Goal: Task Accomplishment & Management: Use online tool/utility

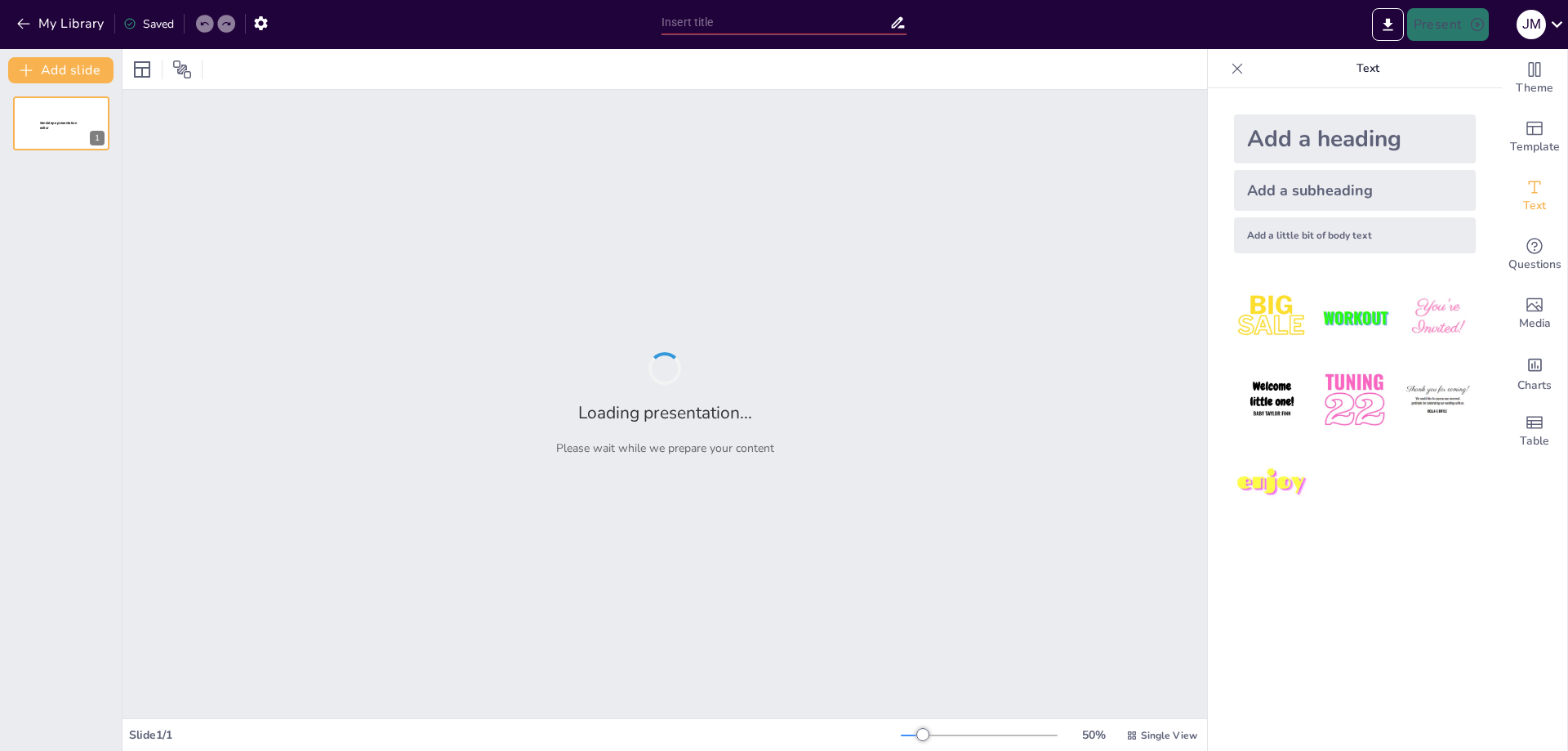
type input "New Sendsteps"
type input "La Enfermera Circulante: Roles y Funciones en el Quirófano"
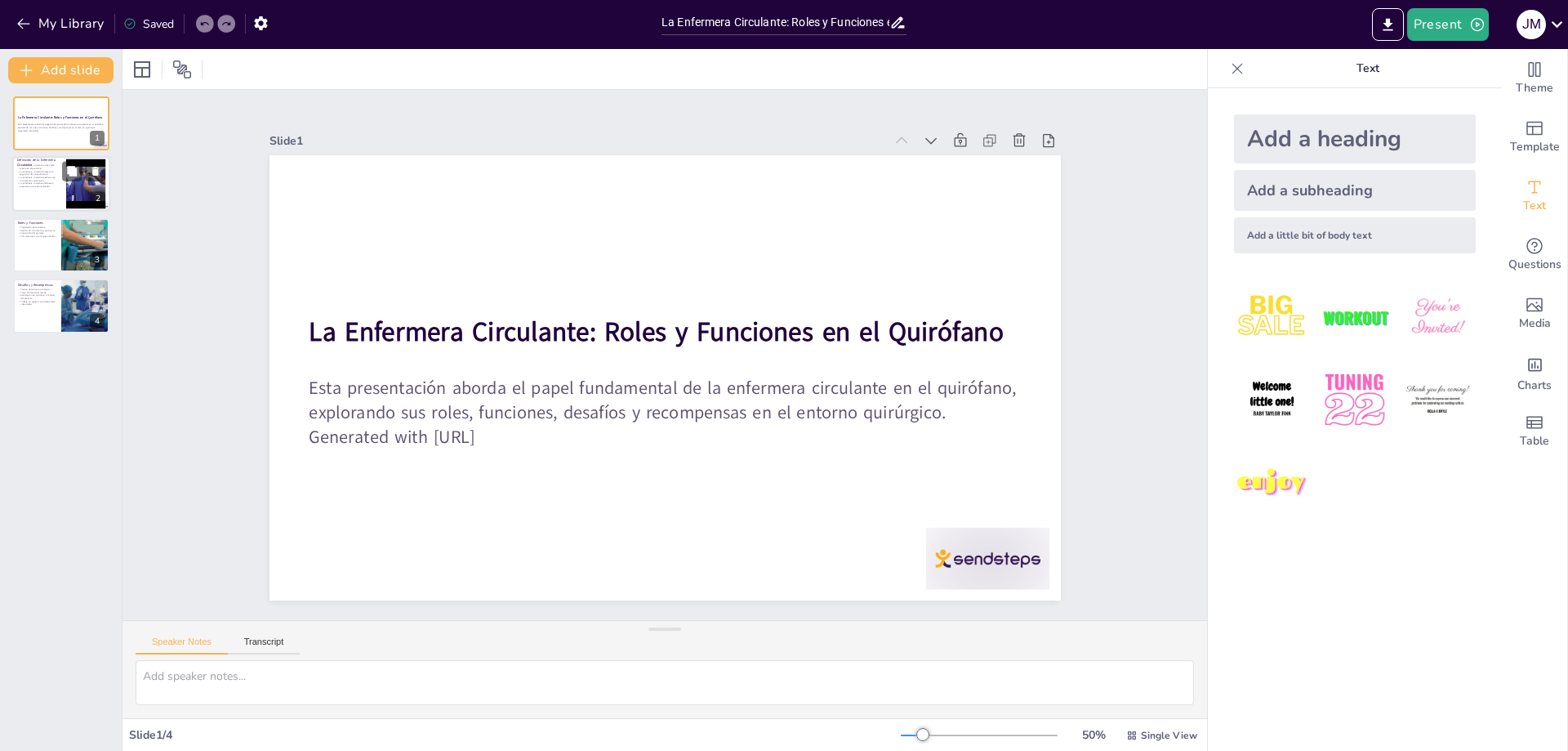
click at [80, 192] on div at bounding box center [86, 184] width 66 height 50
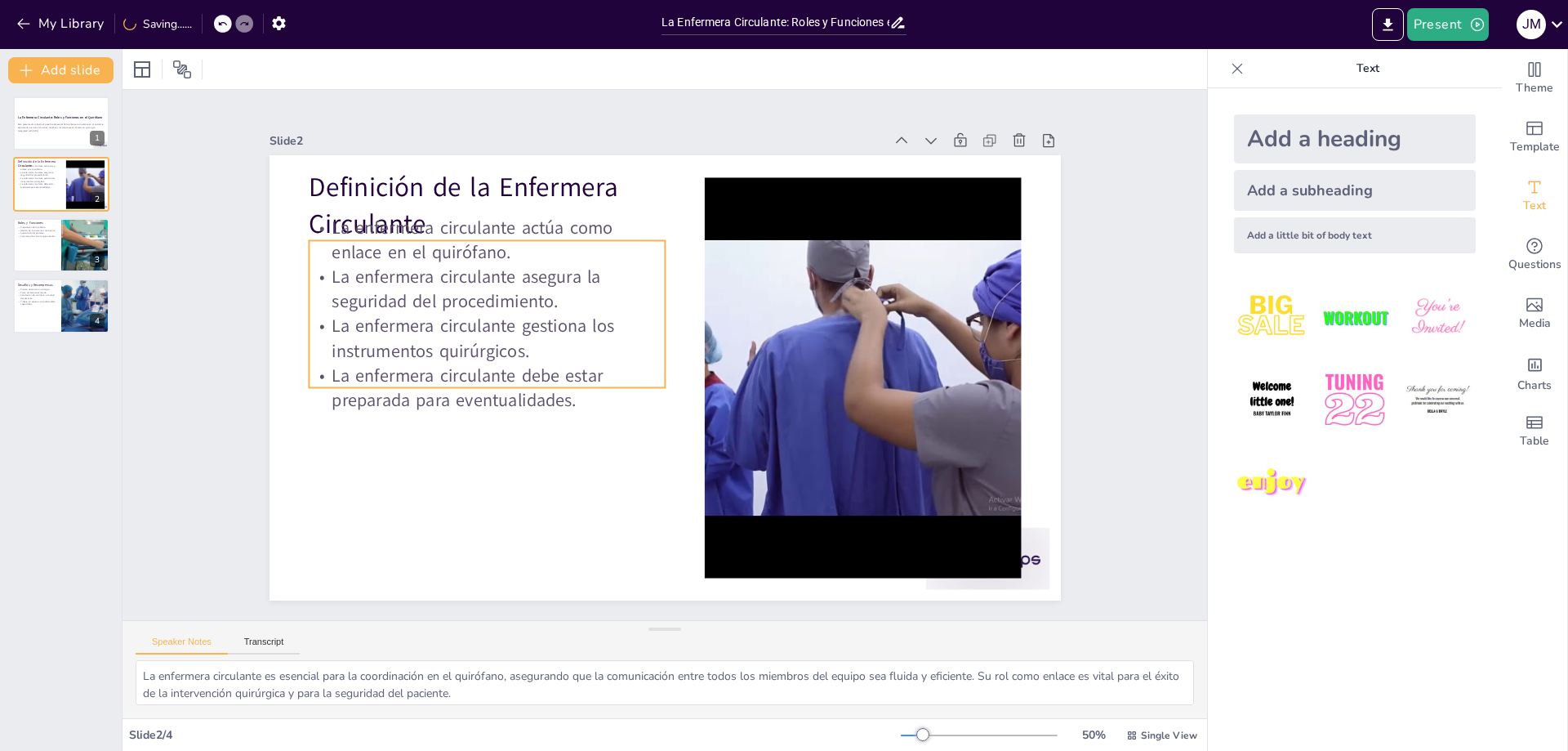
click at [510, 205] on p "Definición de la Enfermera Circulante" at bounding box center [657, 123] width 293 height 314
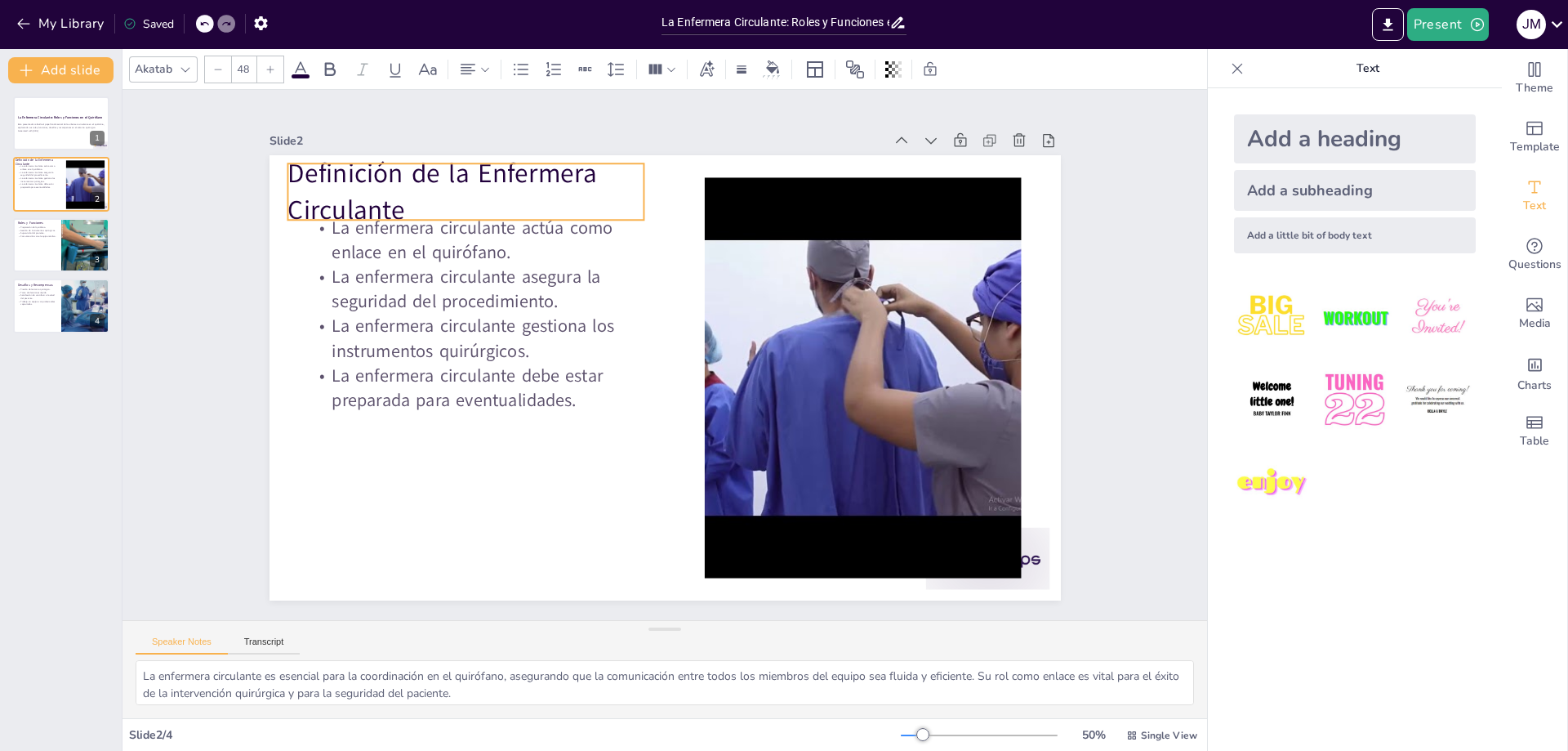
drag, startPoint x: 616, startPoint y: 175, endPoint x: 595, endPoint y: 161, distance: 25.2
click at [595, 161] on p "Definición de la Enfermera Circulante" at bounding box center [525, 138] width 362 height 181
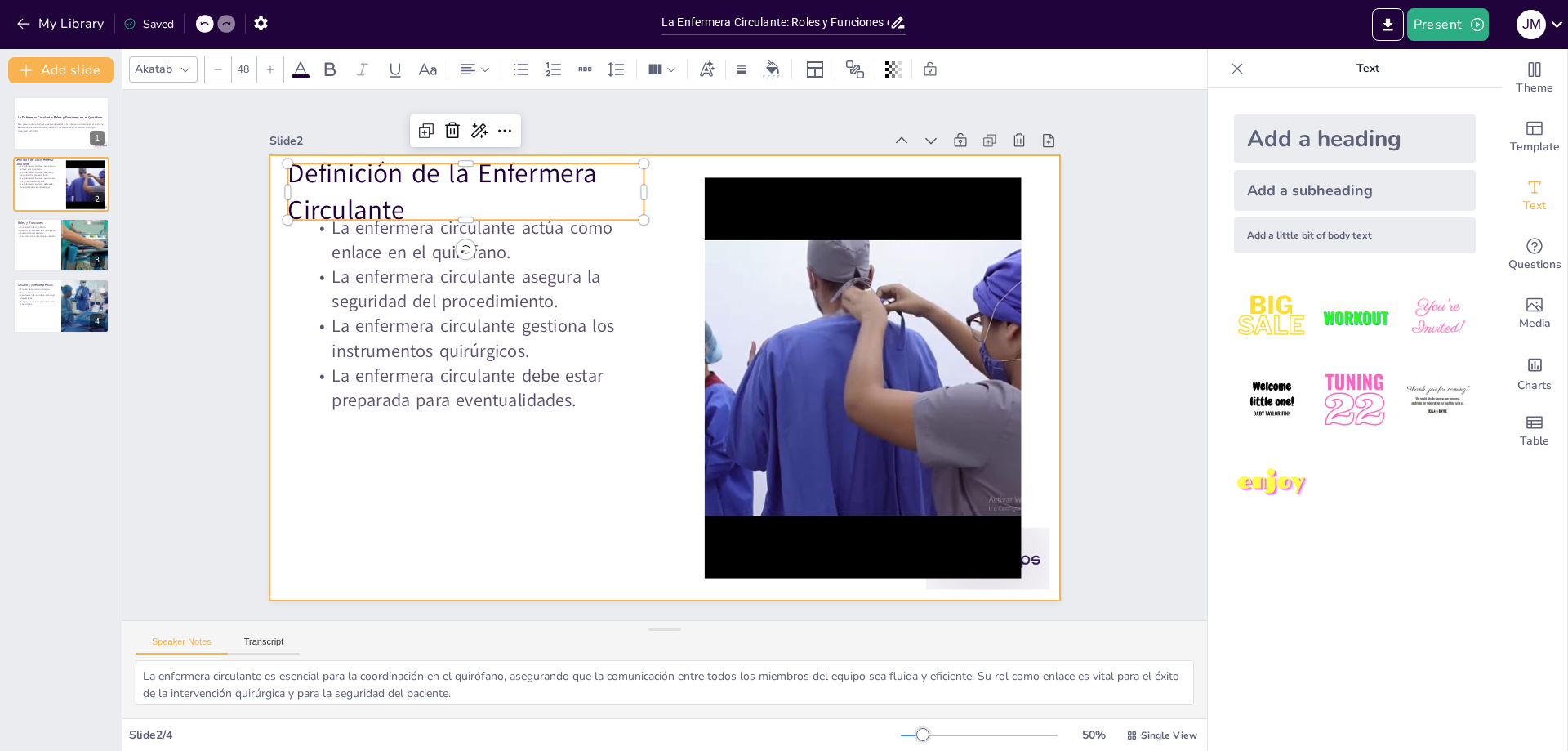
click at [596, 428] on div at bounding box center [658, 376] width 890 height 668
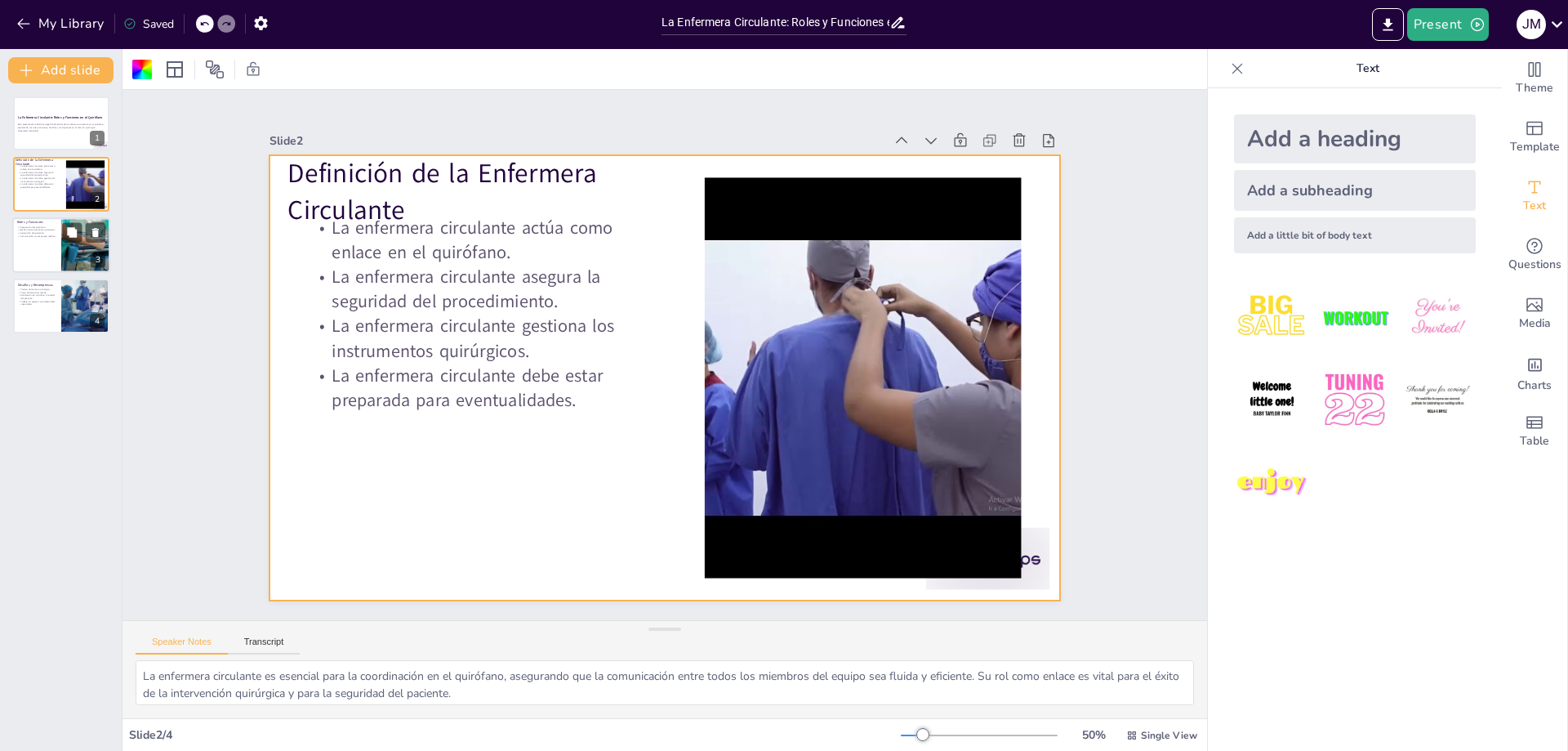
click at [51, 239] on div at bounding box center [61, 245] width 98 height 55
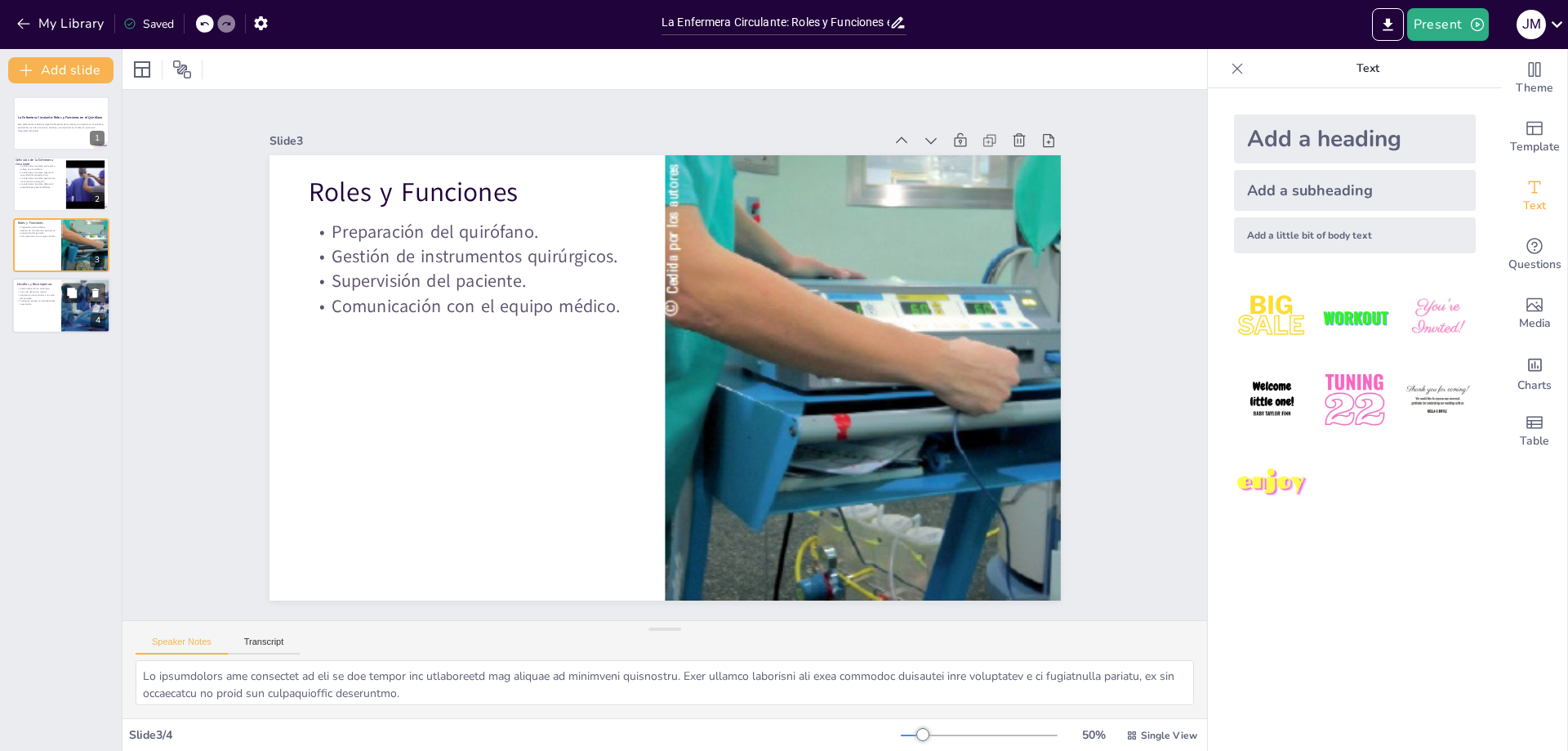
click at [61, 311] on div at bounding box center [86, 305] width 98 height 55
type textarea "La presión en el quirófano es constante y puede ser abrumadora. La enfermera ci…"
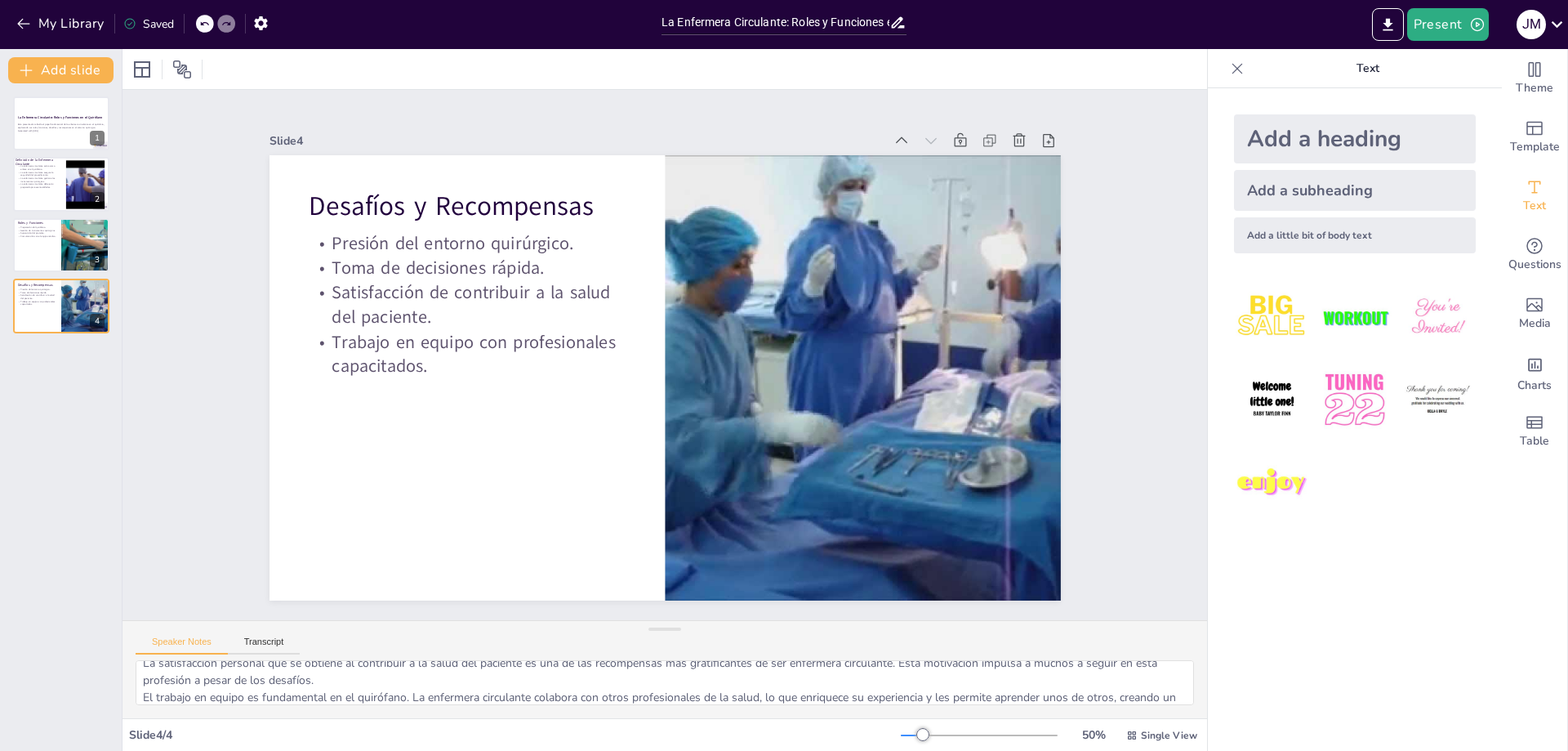
scroll to position [107, 0]
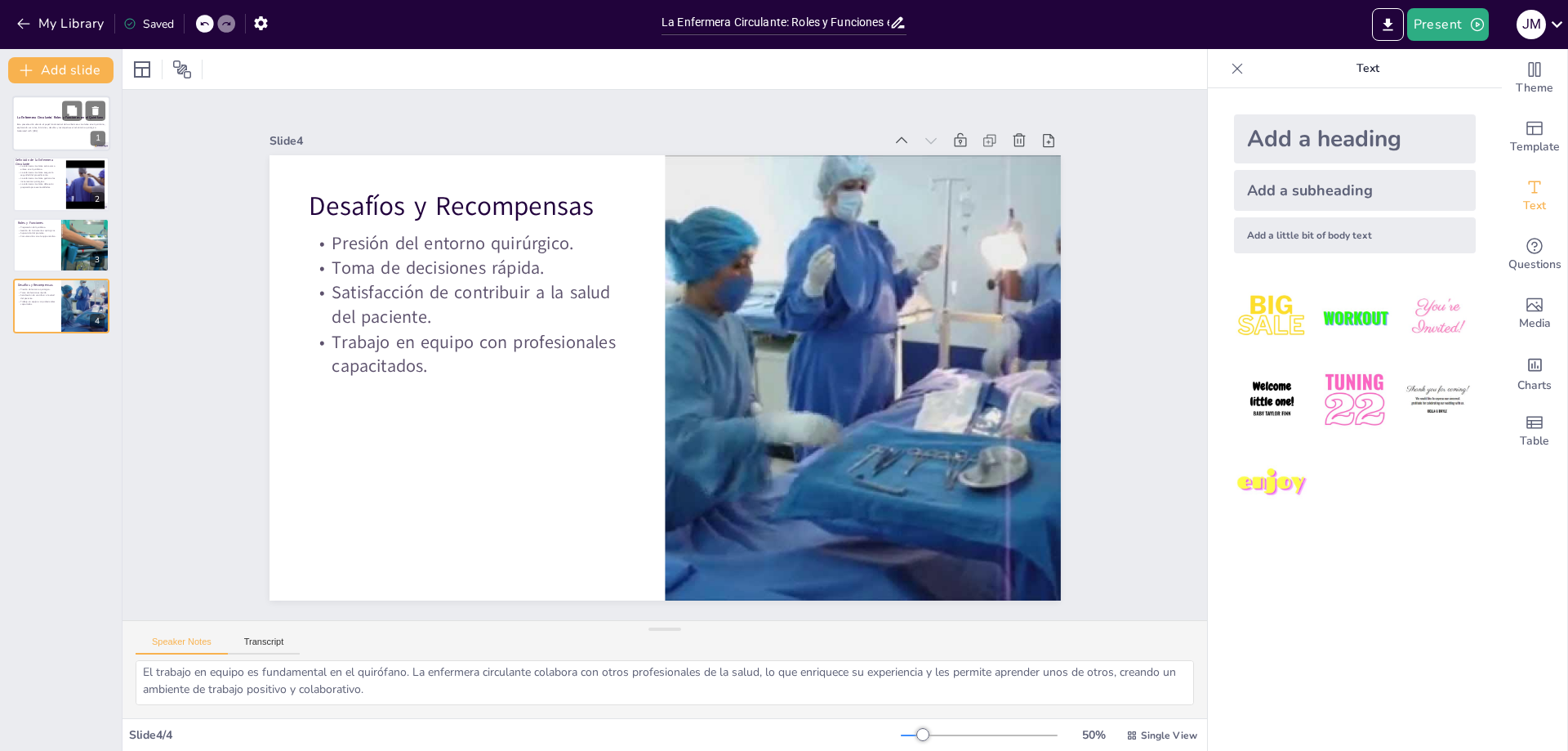
click at [55, 140] on div at bounding box center [61, 123] width 98 height 55
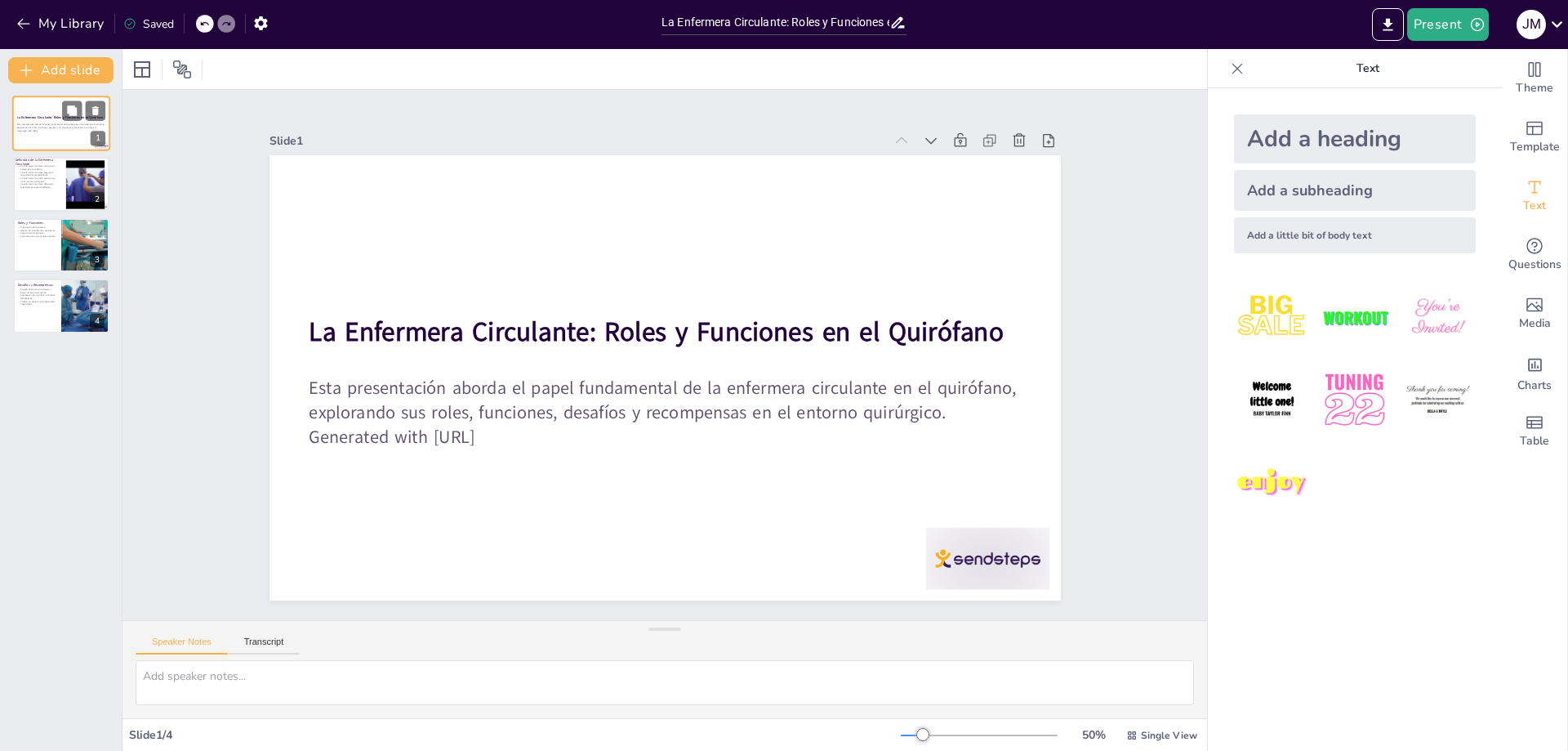
scroll to position [0, 0]
click at [296, 672] on textarea at bounding box center [664, 682] width 1059 height 45
click at [264, 624] on div "Speaker Notes Transcript" at bounding box center [664, 640] width 1084 height 40
click at [267, 638] on button "Transcript" at bounding box center [263, 646] width 73 height 18
click at [185, 638] on button "Speaker Notes" at bounding box center [181, 646] width 92 height 18
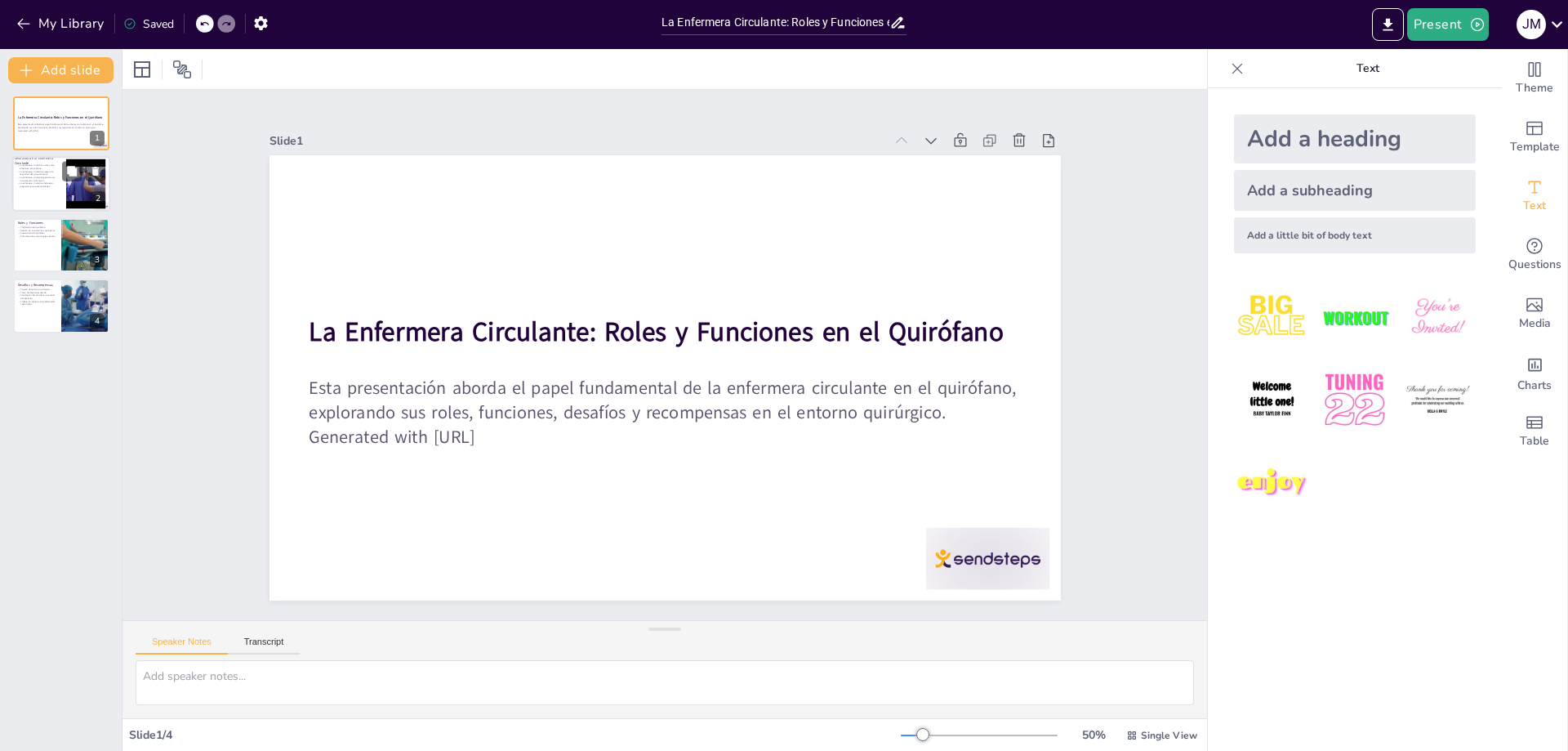
click at [48, 188] on p "La enfermera circulante debe estar preparada para eventualidades." at bounding box center [40, 185] width 44 height 6
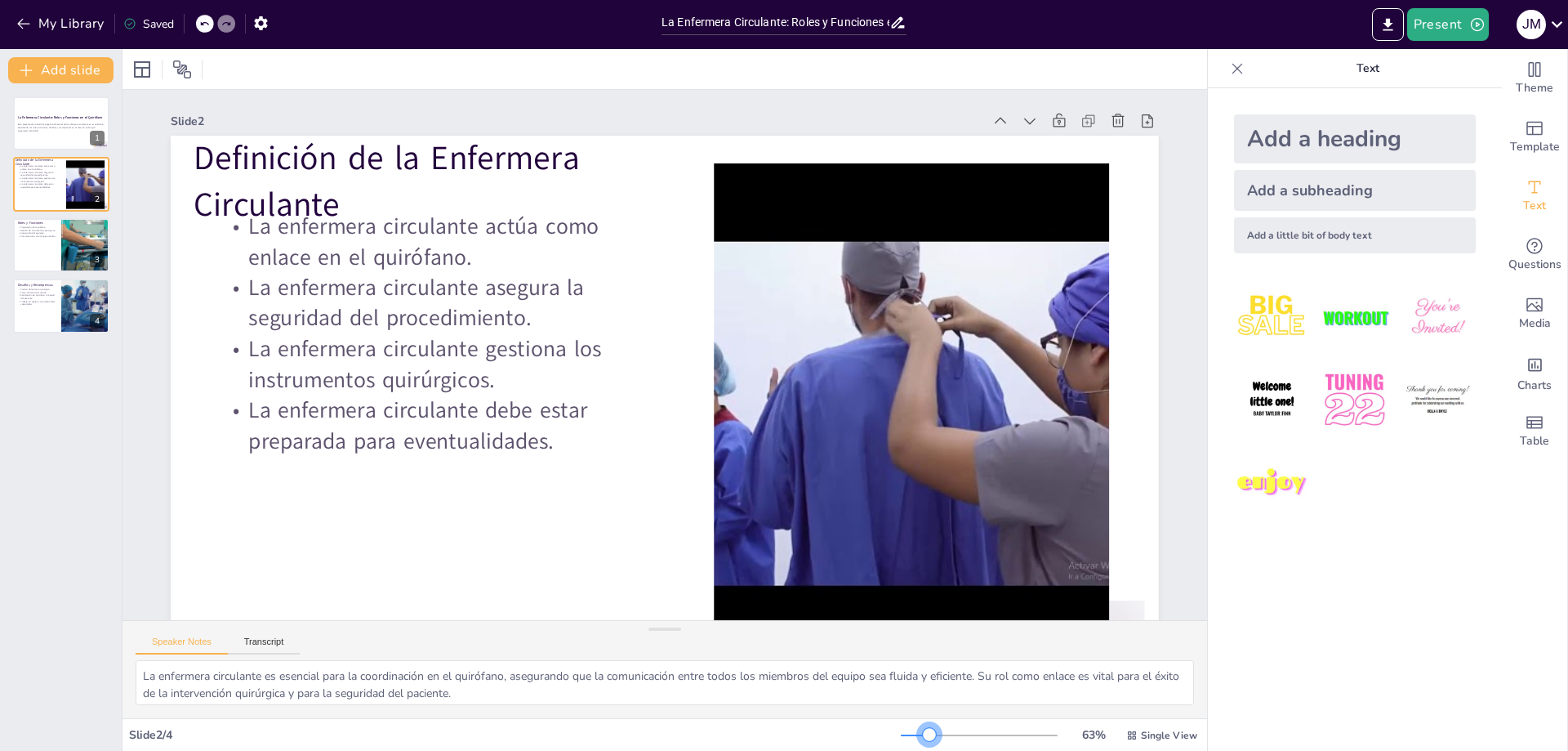
drag, startPoint x: 919, startPoint y: 738, endPoint x: 905, endPoint y: 736, distance: 14.1
click at [918, 737] on div at bounding box center [979, 735] width 157 height 13
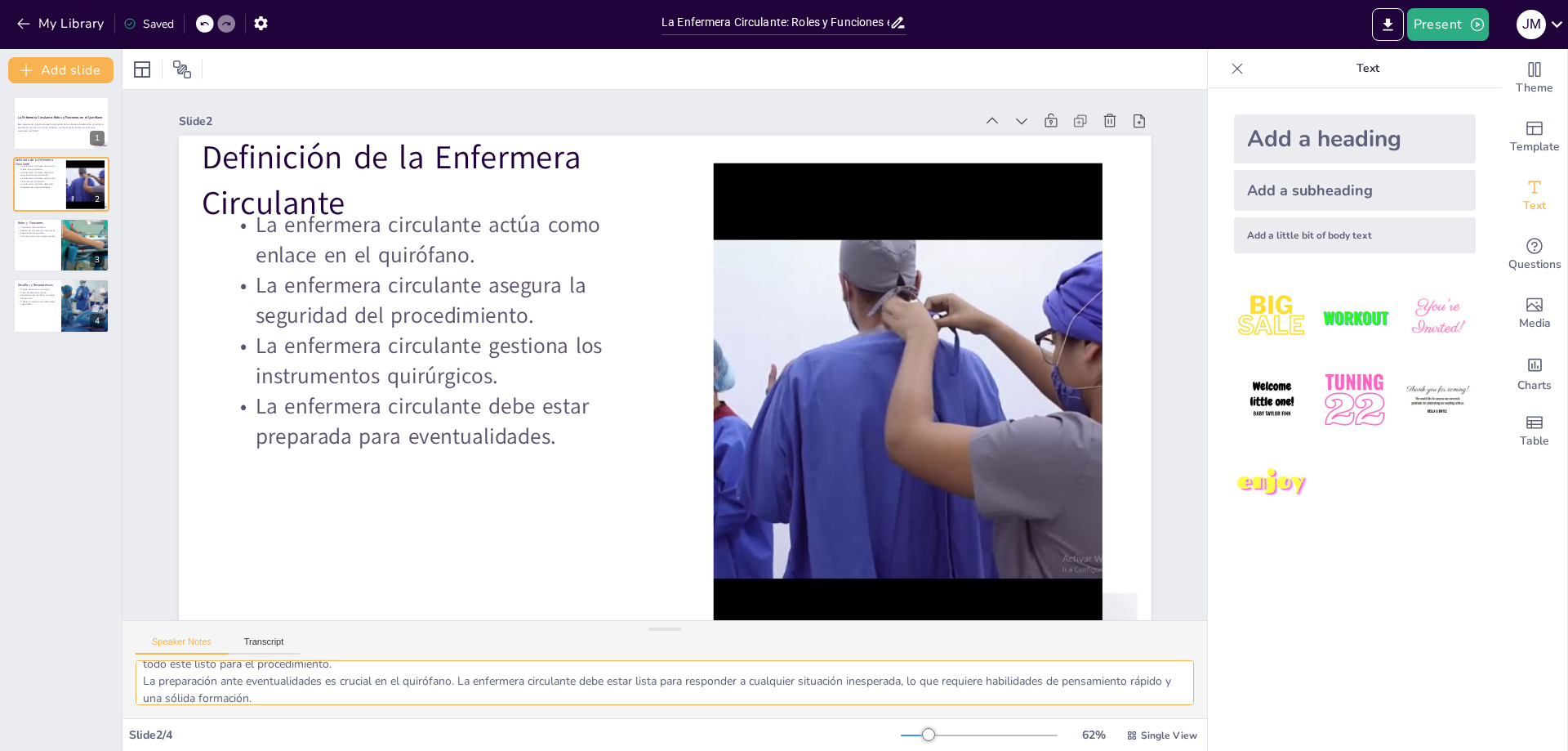
scroll to position [107, 0]
click at [54, 241] on div at bounding box center [61, 245] width 98 height 55
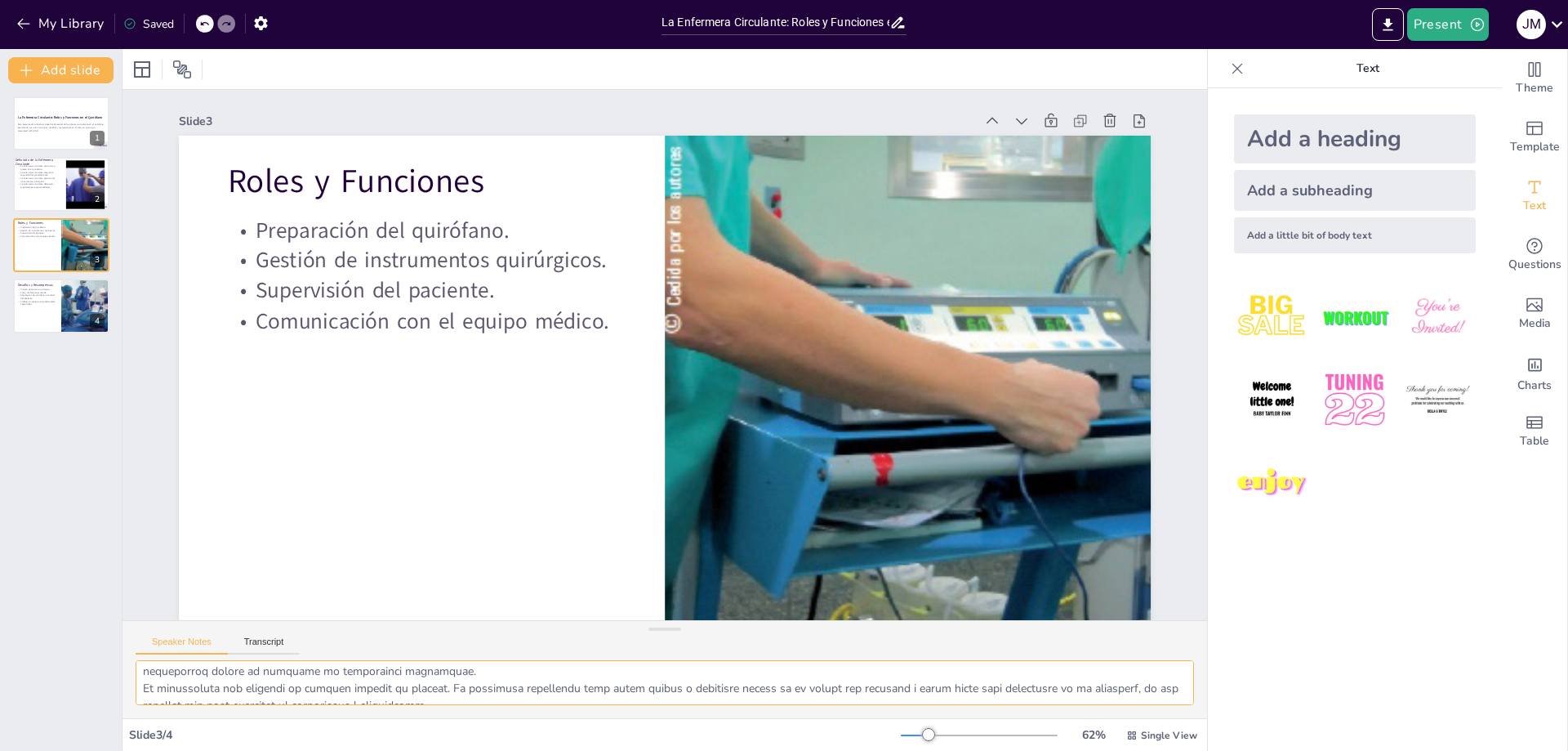
scroll to position [65, 0]
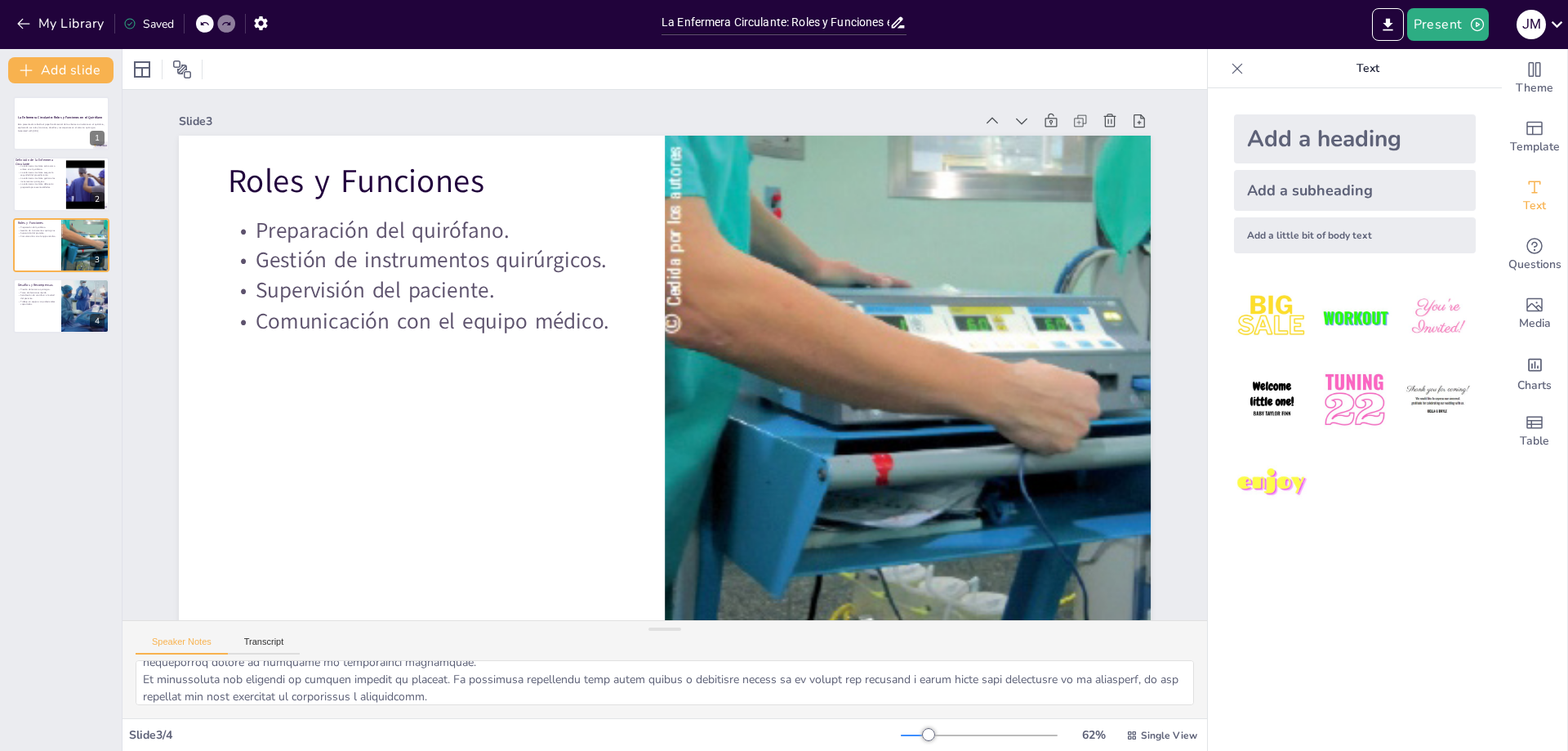
click at [1229, 76] on icon at bounding box center [1237, 69] width 17 height 17
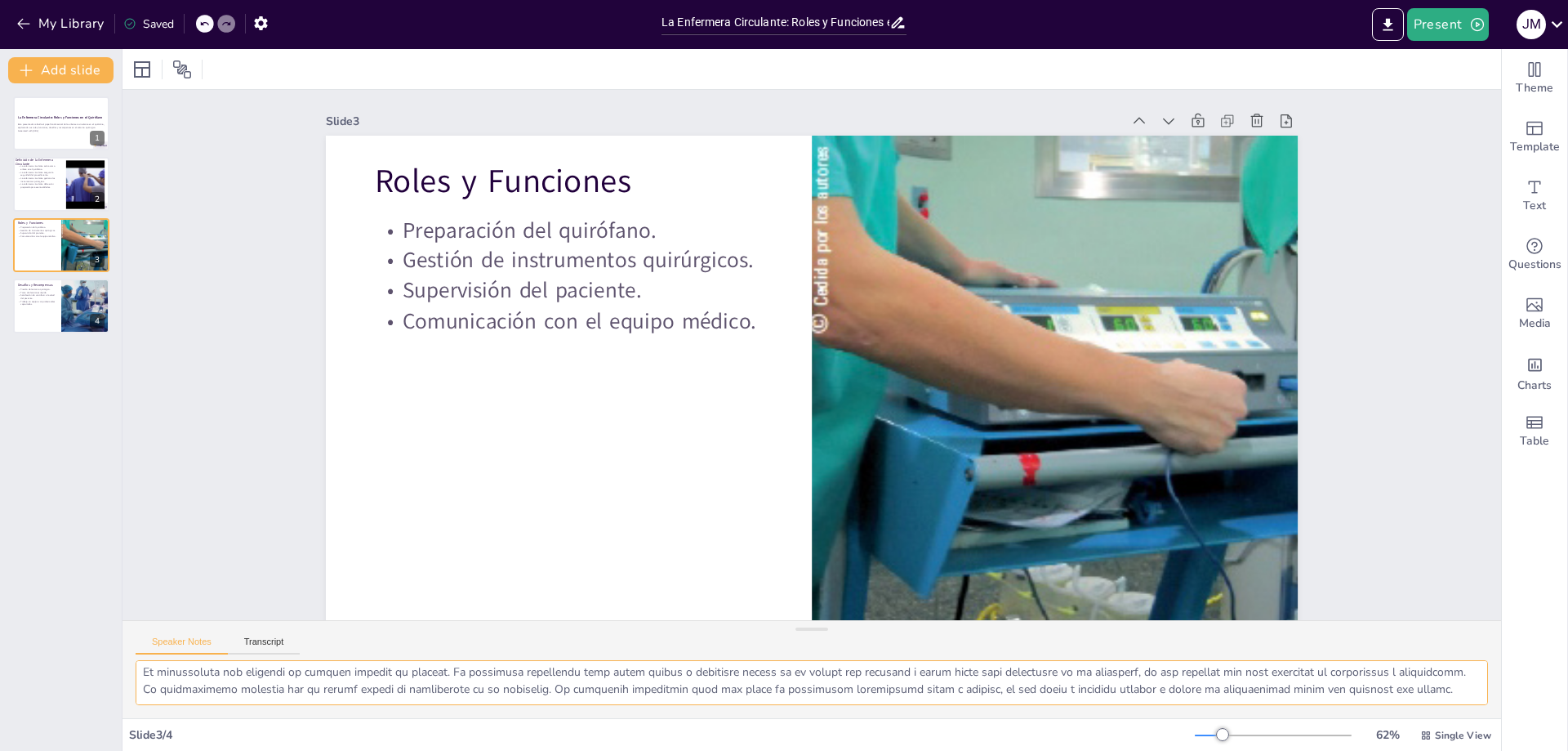
scroll to position [0, 0]
click at [152, 661] on textarea at bounding box center [812, 682] width 1352 height 45
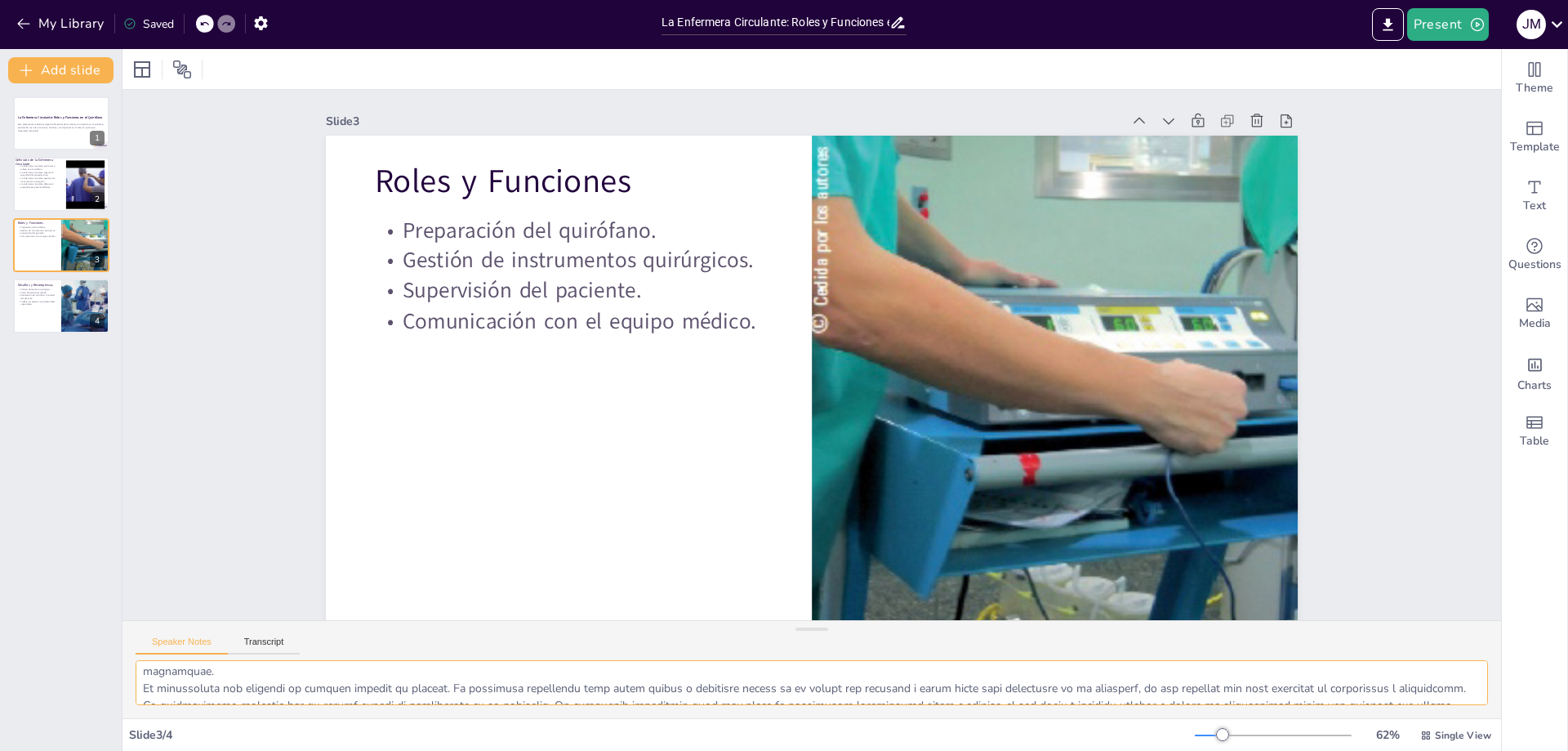
scroll to position [55, 0]
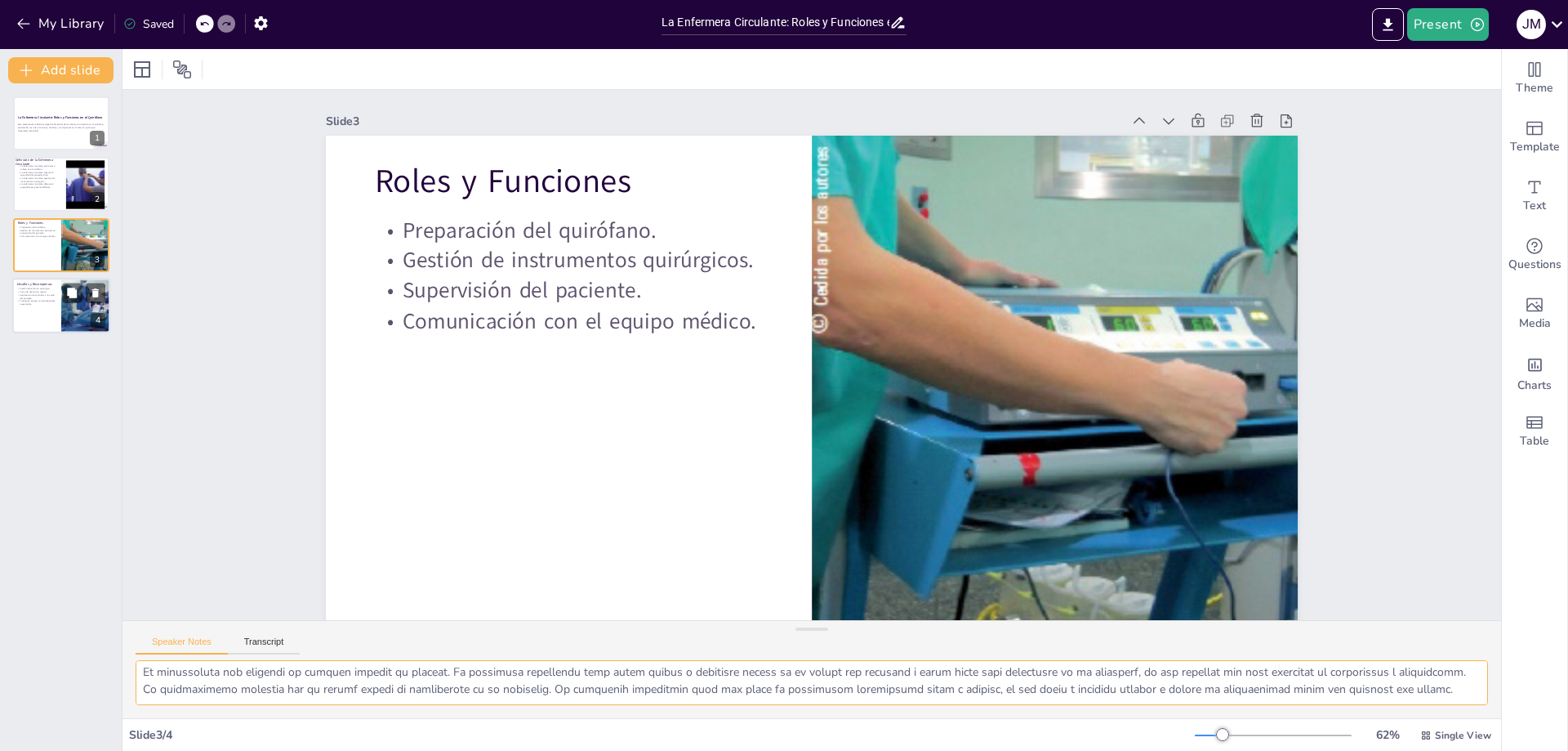
click at [55, 304] on p "Trabajo en equipo con profesionales capacitados." at bounding box center [37, 302] width 40 height 6
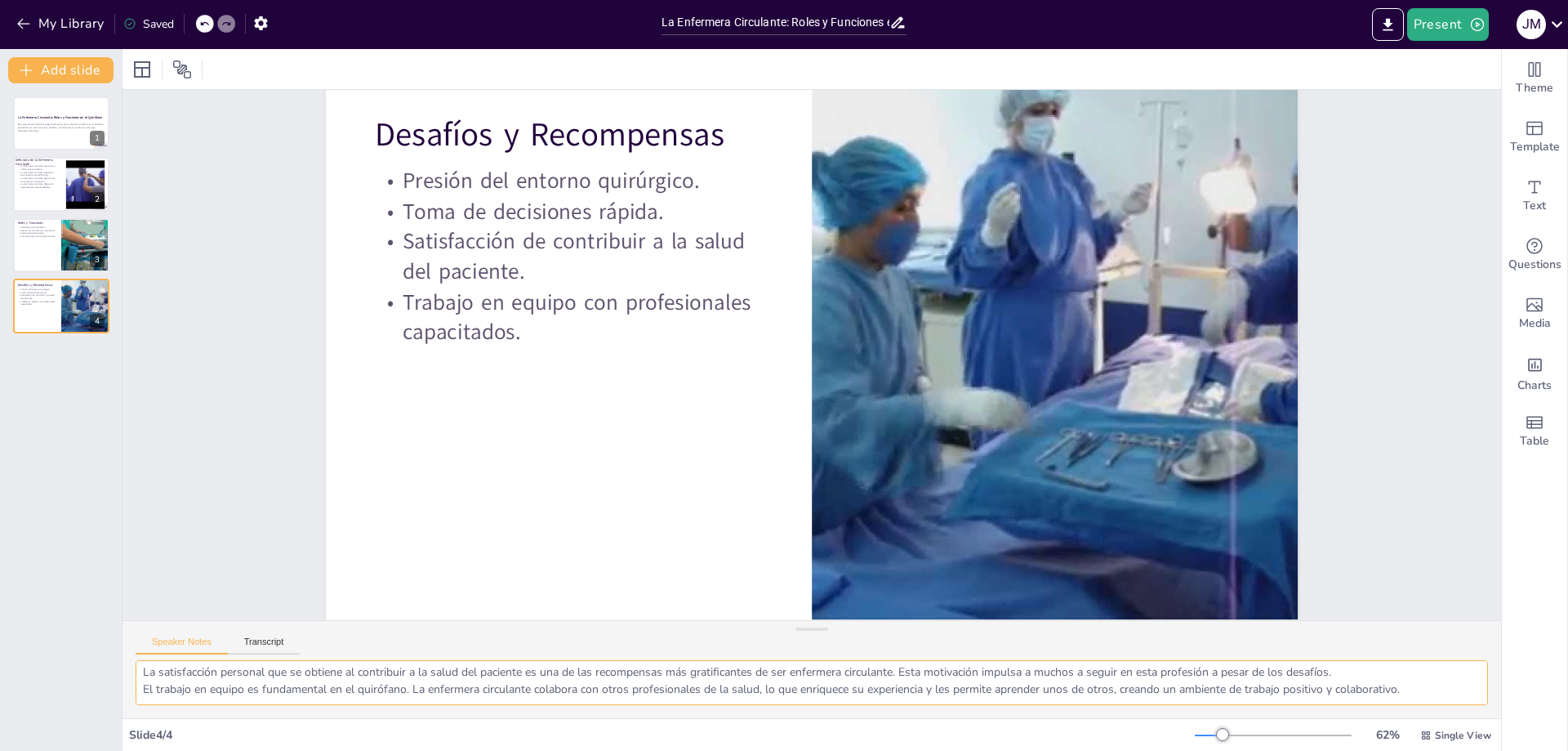
scroll to position [0, 0]
click at [41, 191] on div at bounding box center [61, 184] width 98 height 55
type textarea "La enfermera circulante es esencial para la coordinación en el quirófano, asegu…"
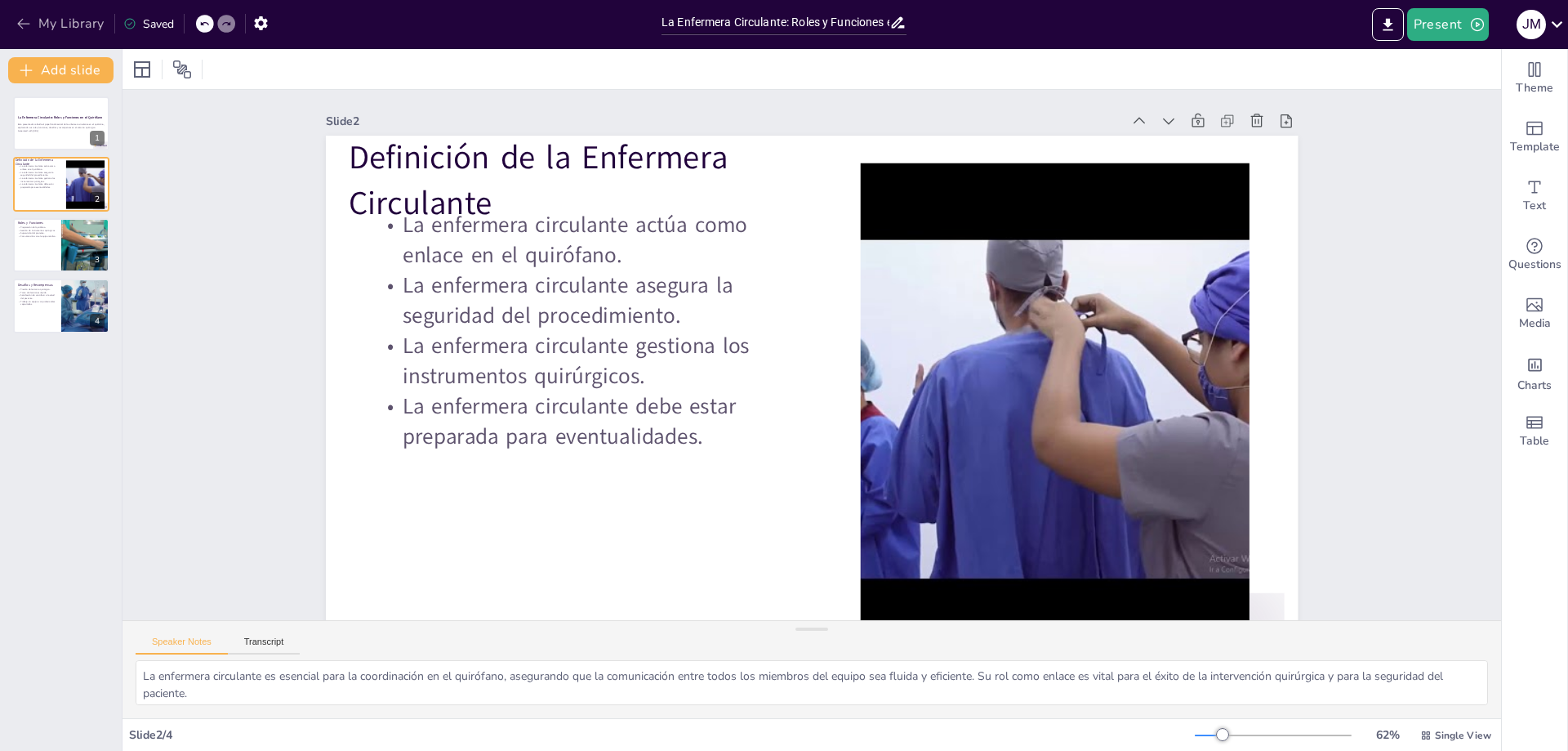
click at [18, 23] on icon "button" at bounding box center [24, 24] width 17 height 17
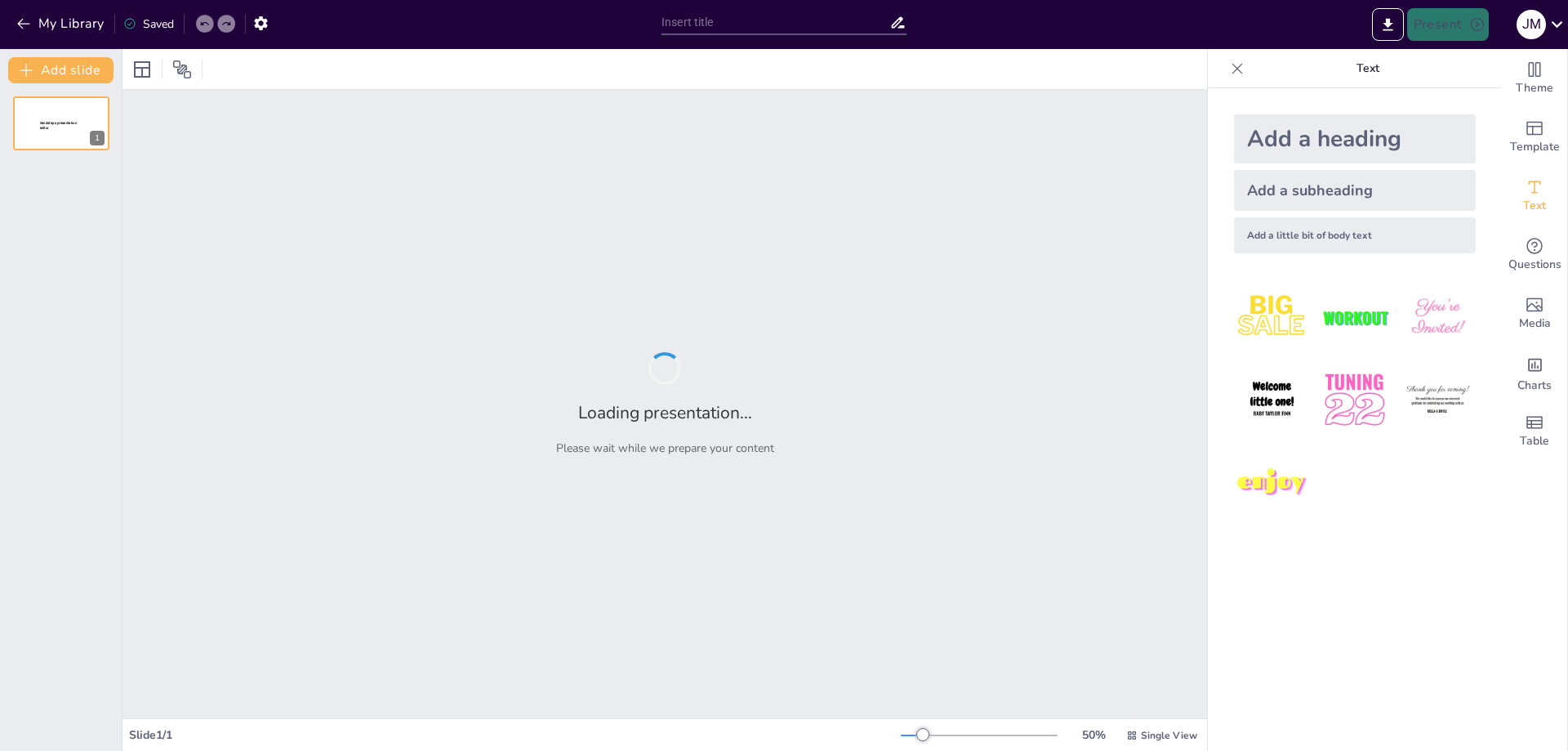
type input "El Rol Fundamental de la Enfermera Circulante en el Quirófano"
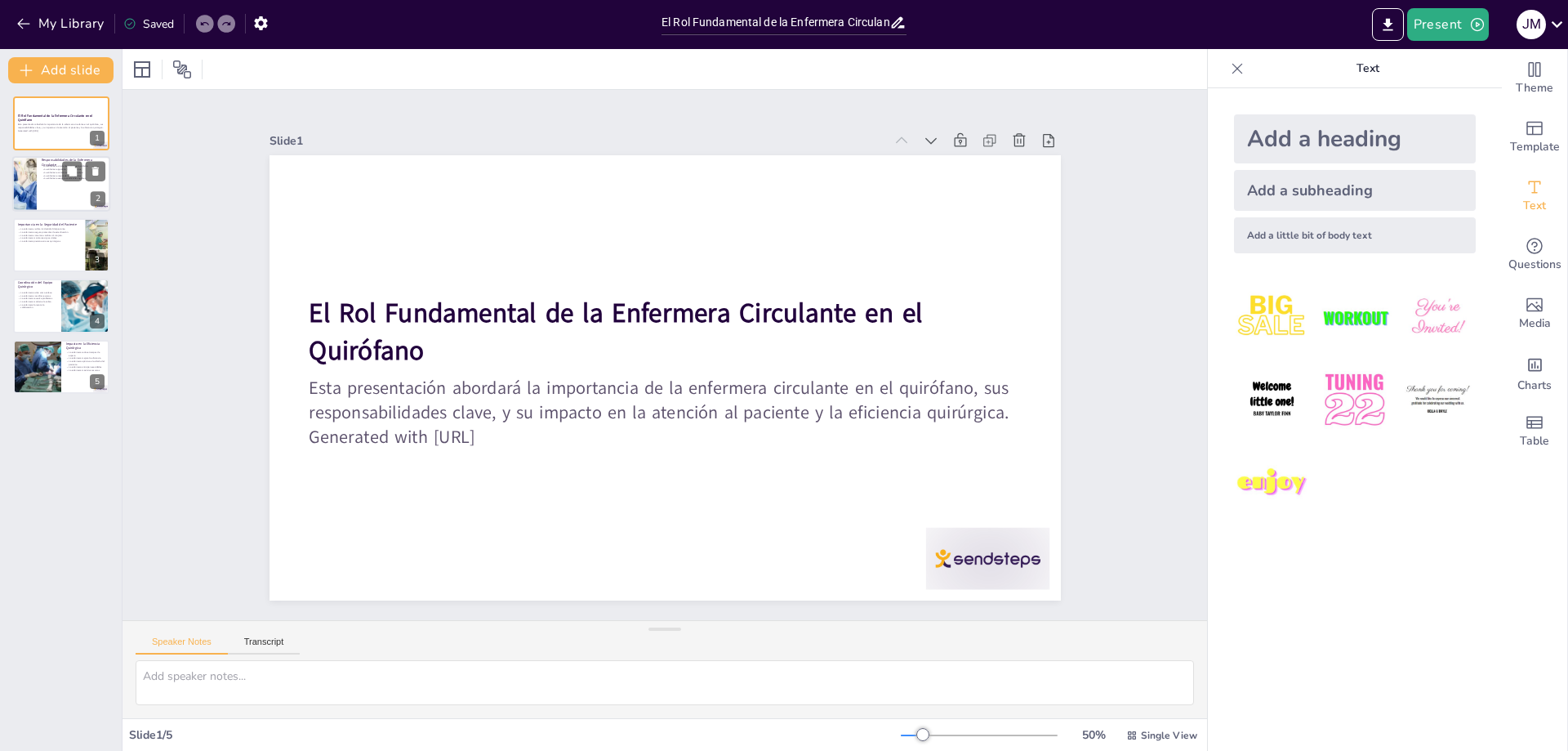
click at [57, 175] on p "La enfermera responde a emergencias." at bounding box center [73, 177] width 64 height 4
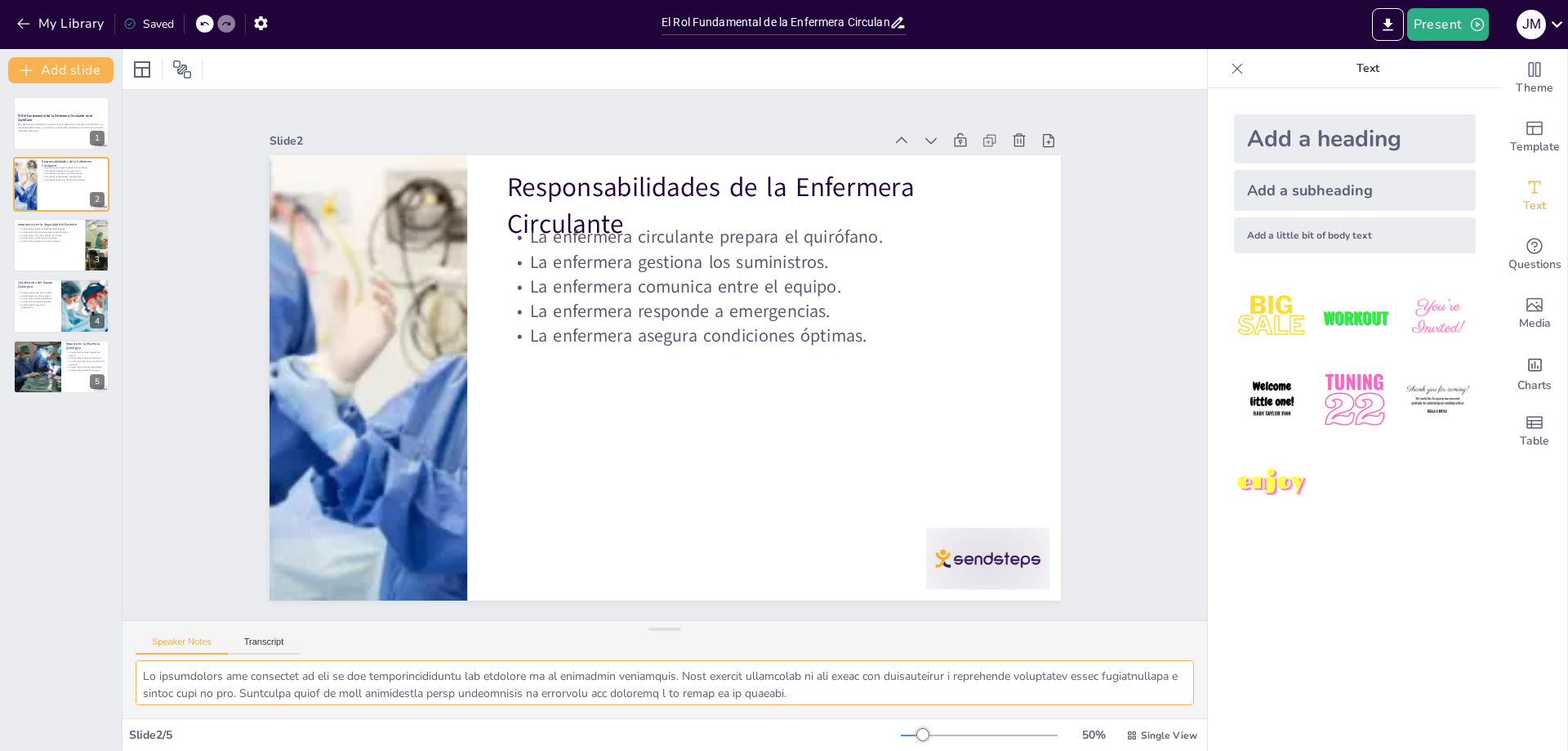
click at [691, 681] on textarea at bounding box center [664, 682] width 1059 height 45
click at [45, 241] on p "La enfermera previene errores quirúrgicos." at bounding box center [49, 241] width 64 height 4
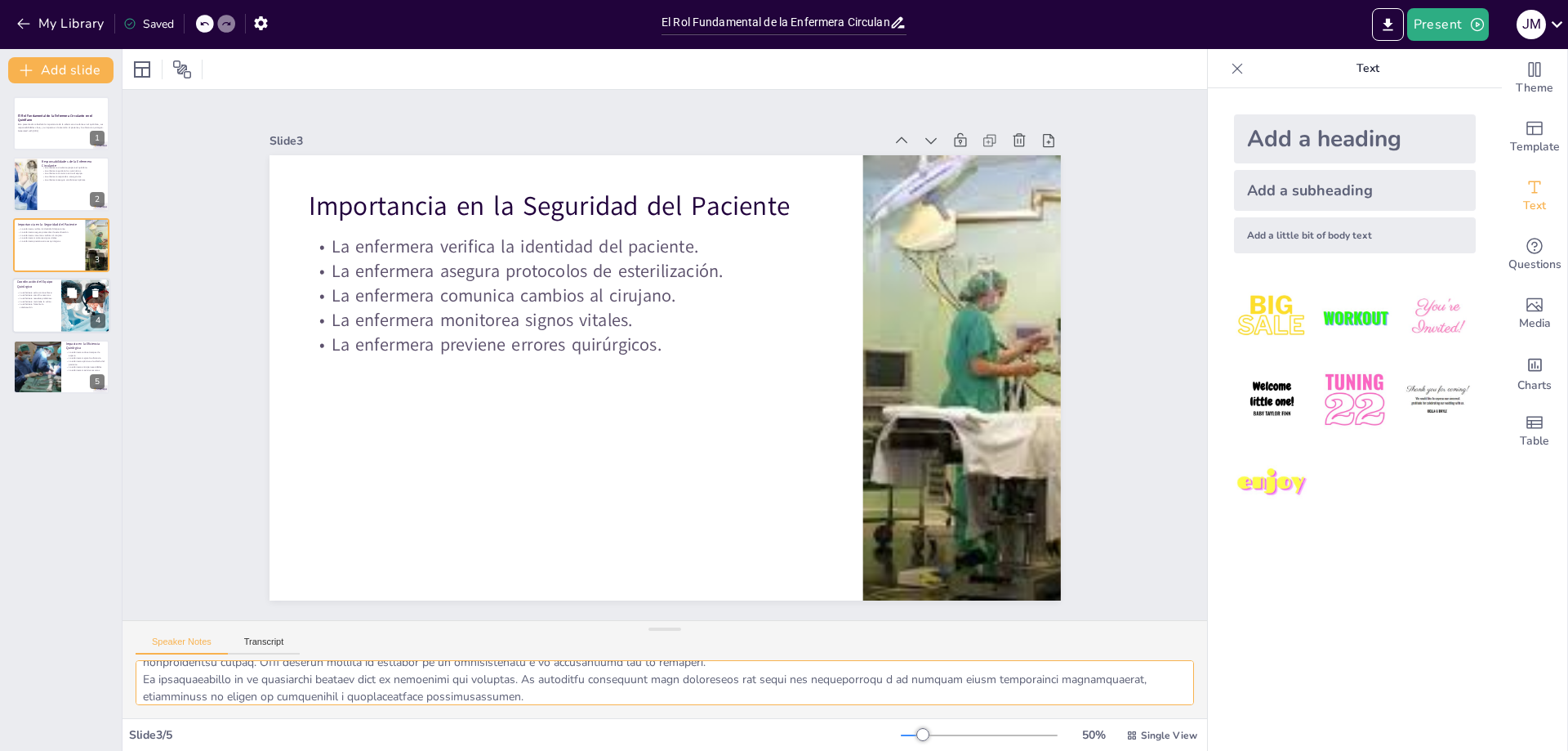
click at [47, 312] on div at bounding box center [61, 305] width 98 height 55
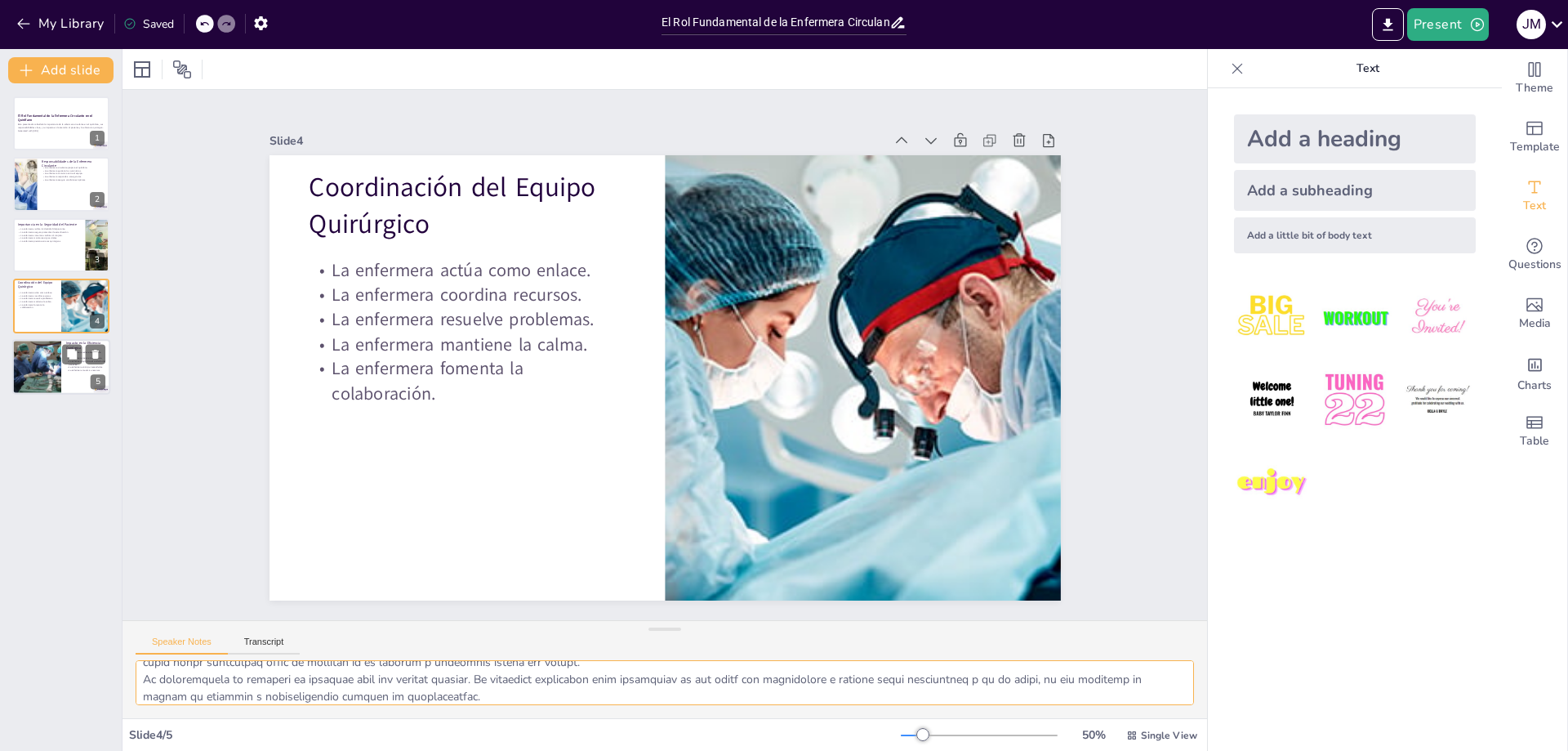
click at [57, 364] on div at bounding box center [36, 367] width 64 height 55
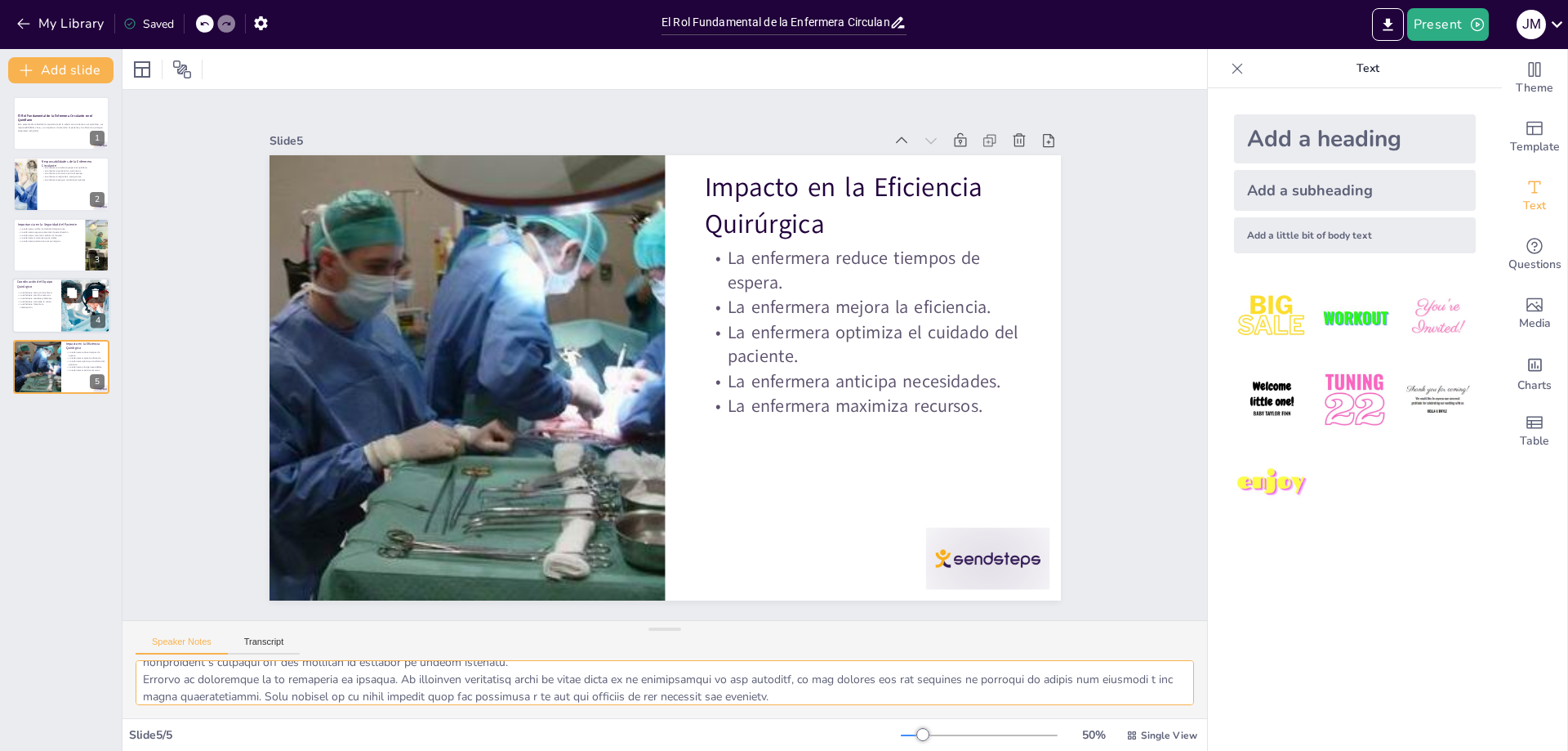
click at [50, 310] on div "La enfermera actúa como enlace. La enfermera coordina recursos. La enfermera re…" at bounding box center [37, 299] width 40 height 23
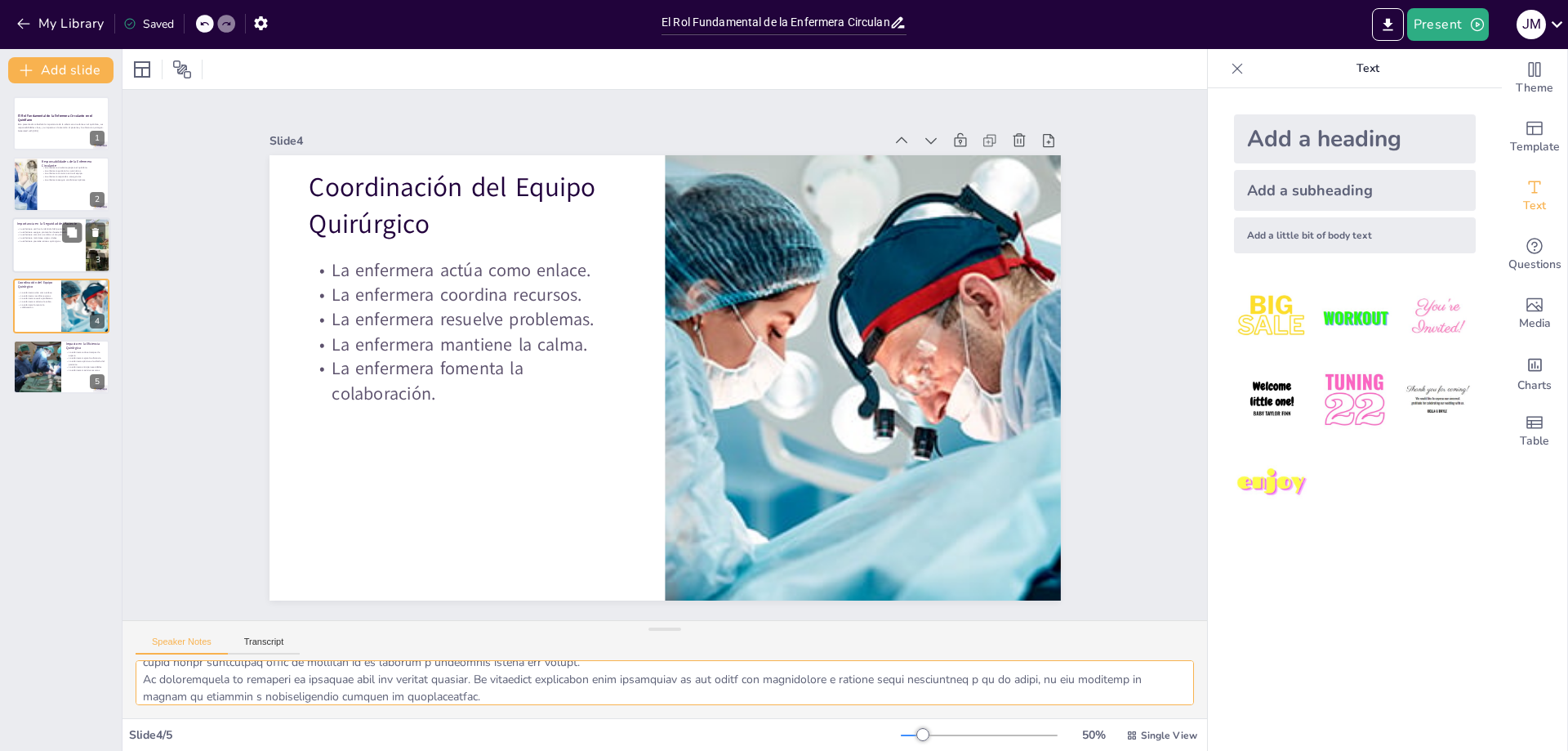
click at [43, 247] on div at bounding box center [61, 245] width 98 height 55
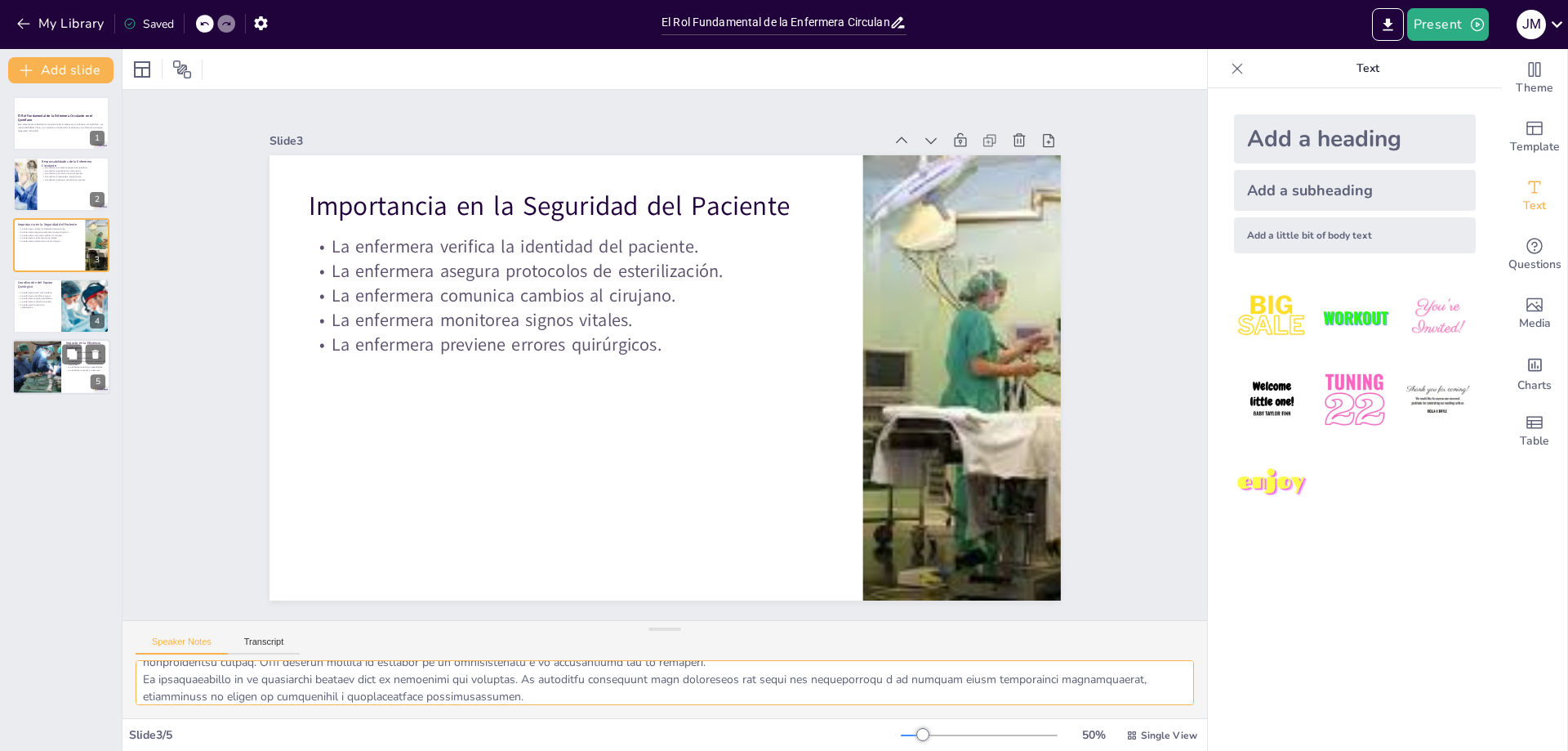
click at [32, 365] on div at bounding box center [36, 367] width 64 height 55
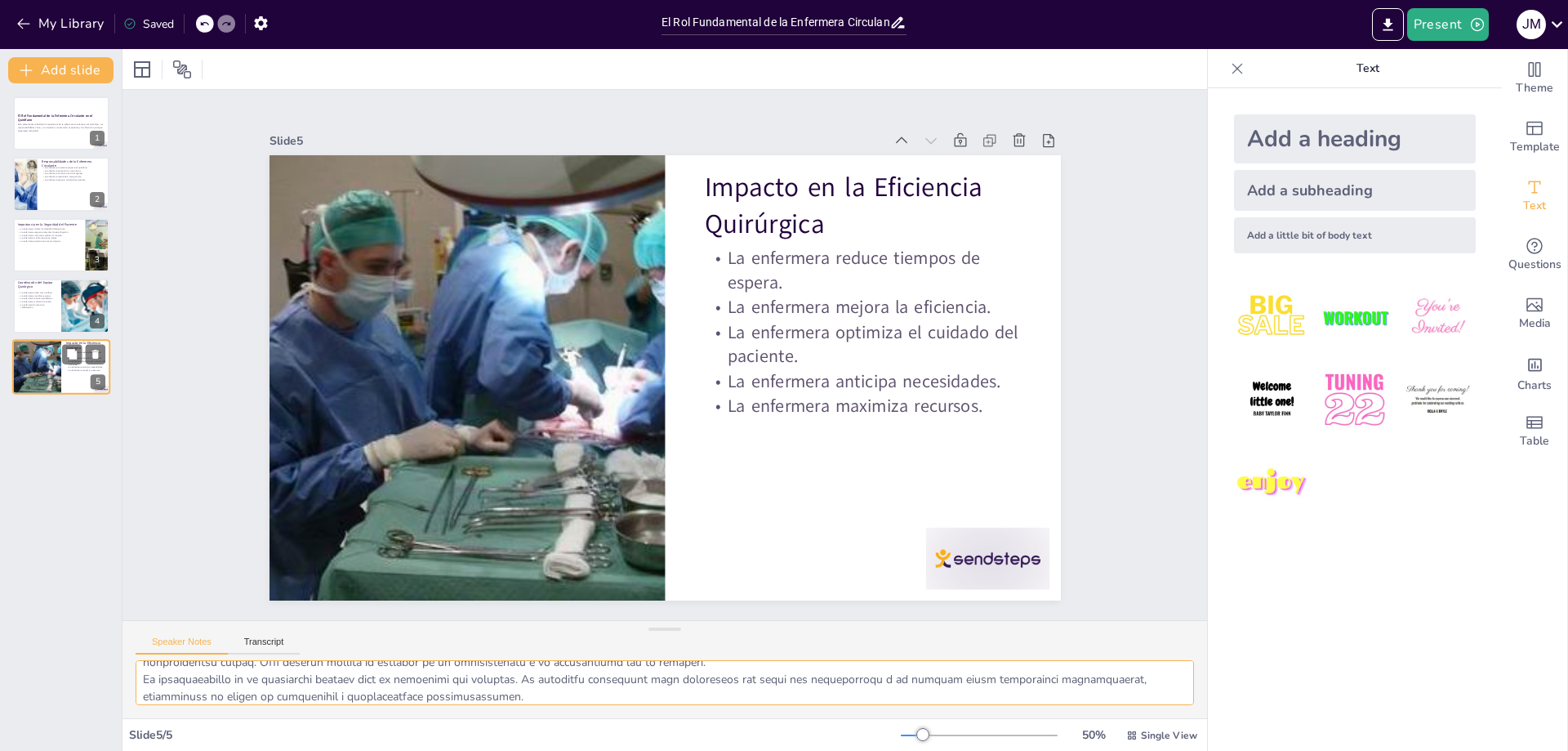
type textarea "Reducir los tiempos de espera es uno de los beneficios más importantes de una e…"
